Goal: Communication & Community: Answer question/provide support

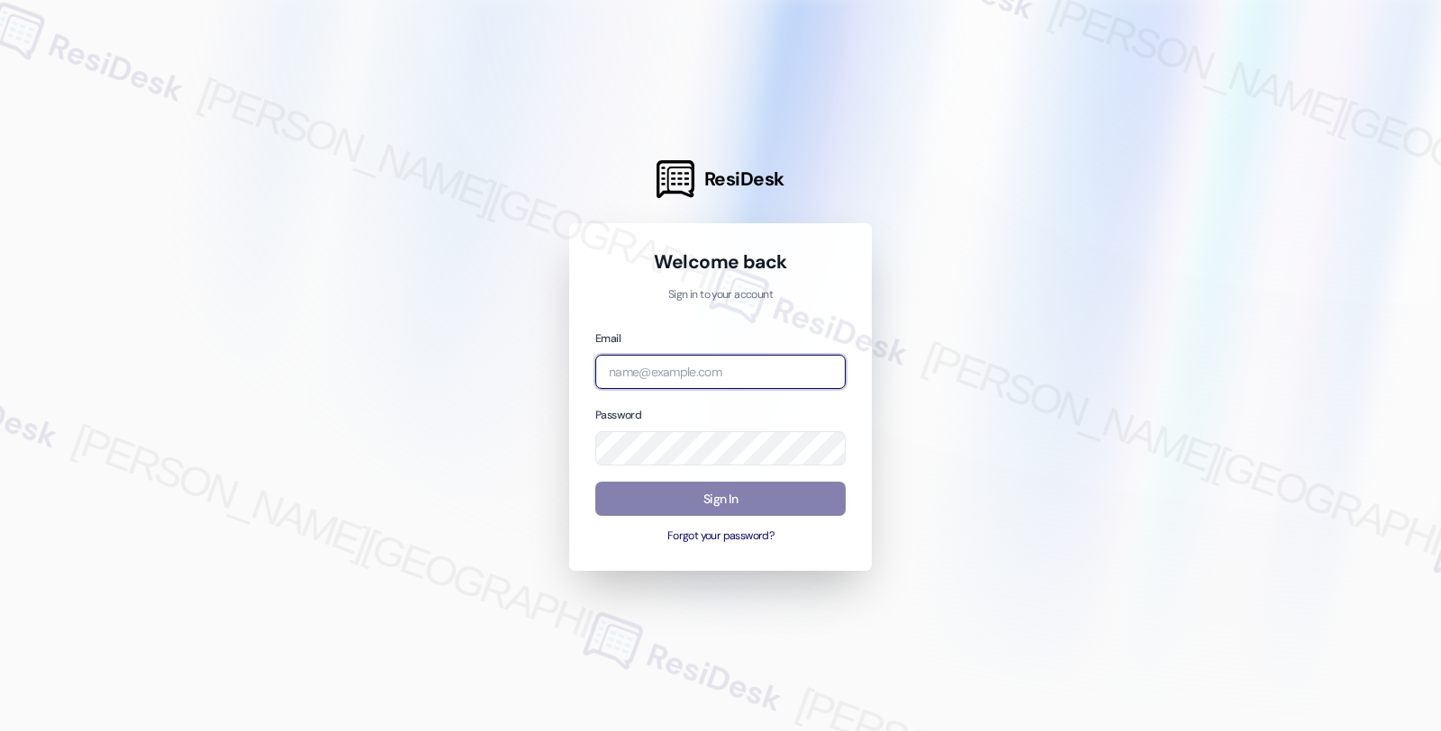
click at [737, 369] on input "email" at bounding box center [720, 372] width 250 height 35
type input "automated-surveys-balfour_beatty_communities-fides.[PERSON_NAME]@balfour_beatty…"
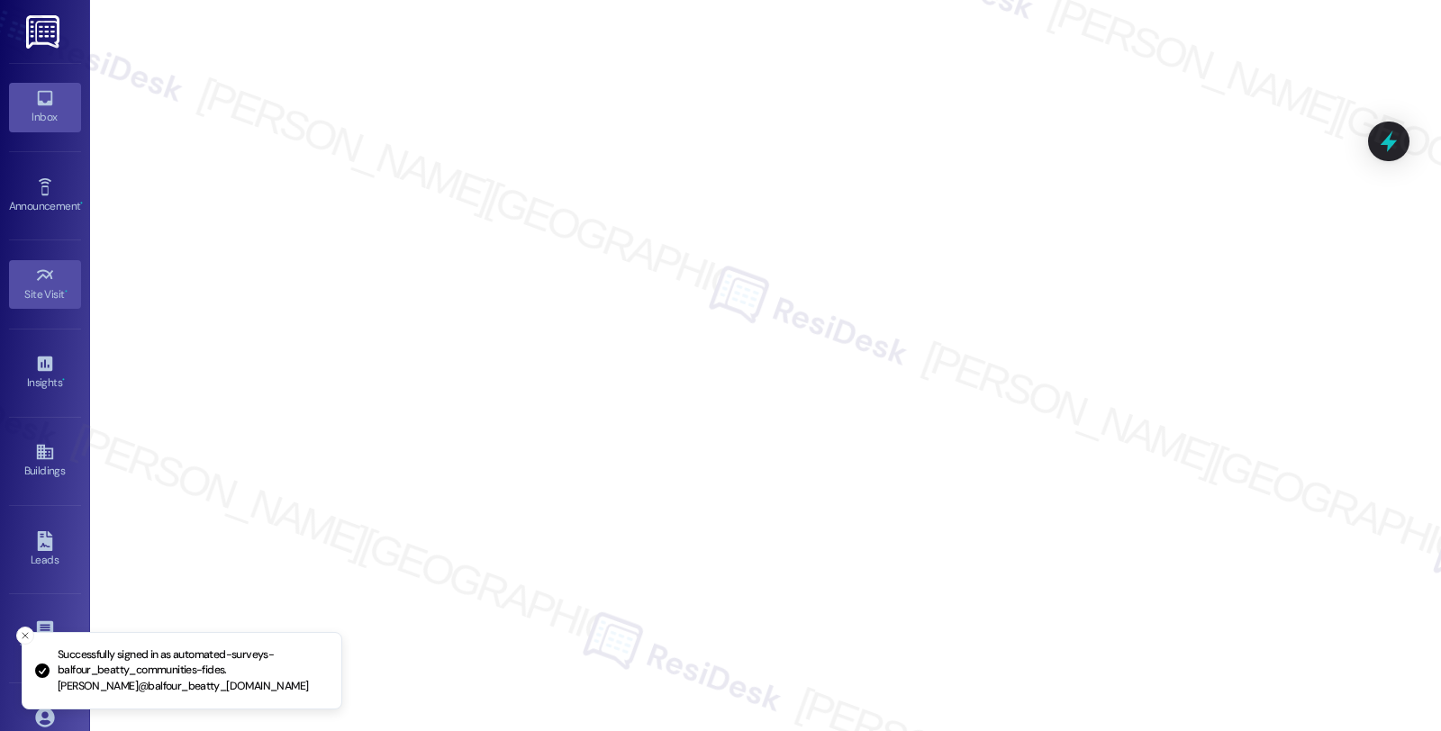
click at [46, 102] on icon at bounding box center [44, 98] width 15 height 15
